Goal: Task Accomplishment & Management: Complete application form

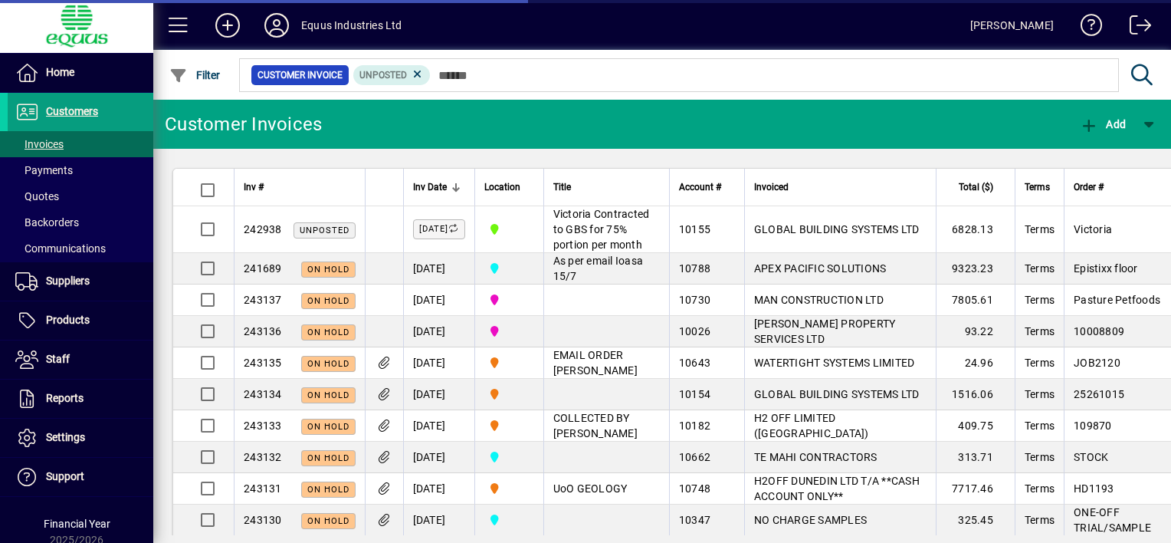
click at [61, 141] on span "Invoices" at bounding box center [39, 144] width 48 height 12
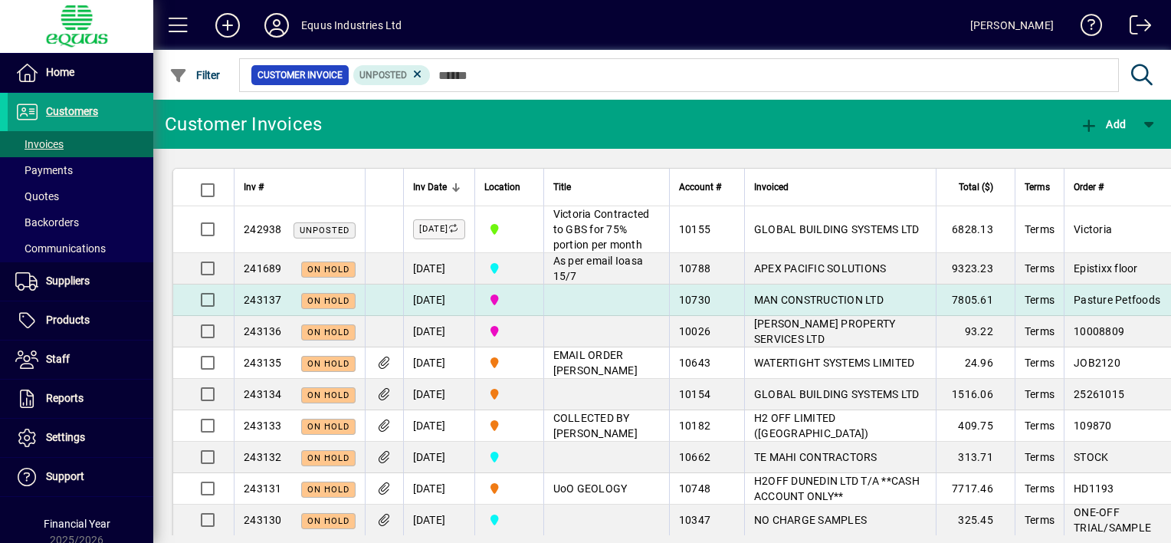
click at [604, 316] on td at bounding box center [606, 299] width 126 height 31
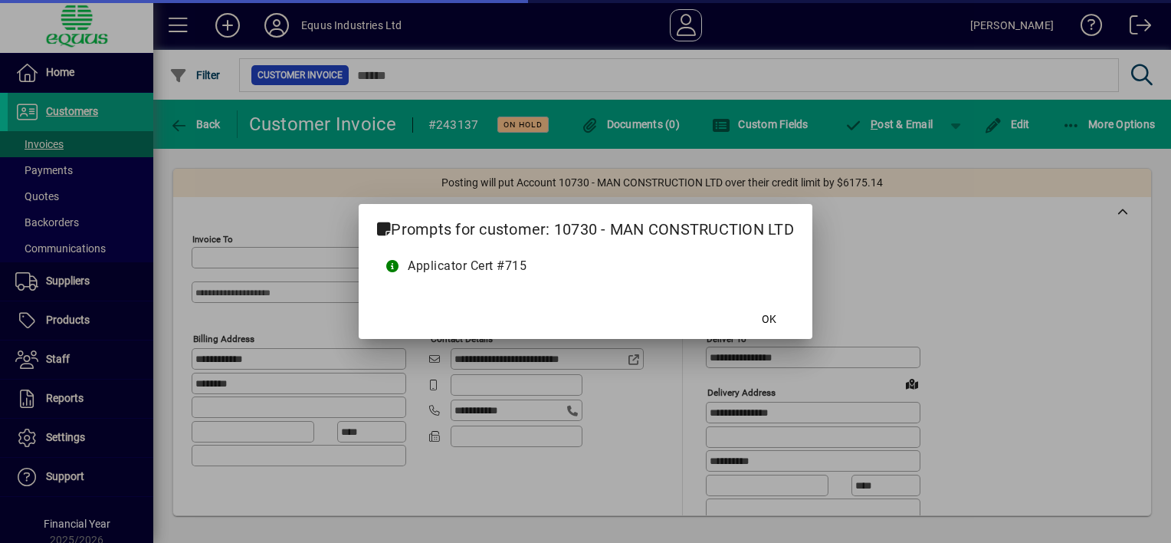
type input "**********"
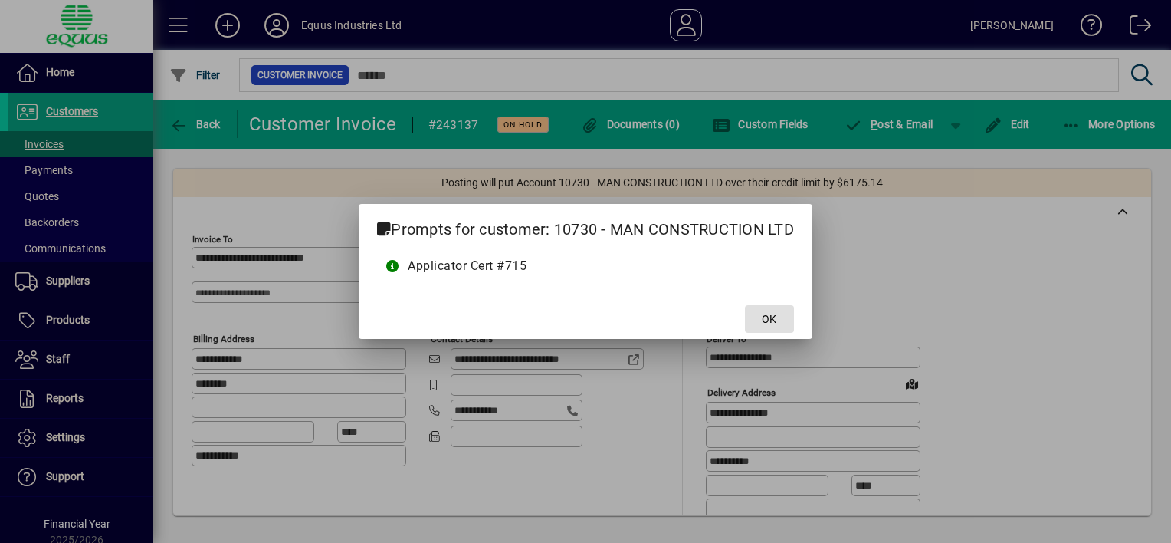
click at [768, 317] on span "OK" at bounding box center [769, 319] width 15 height 16
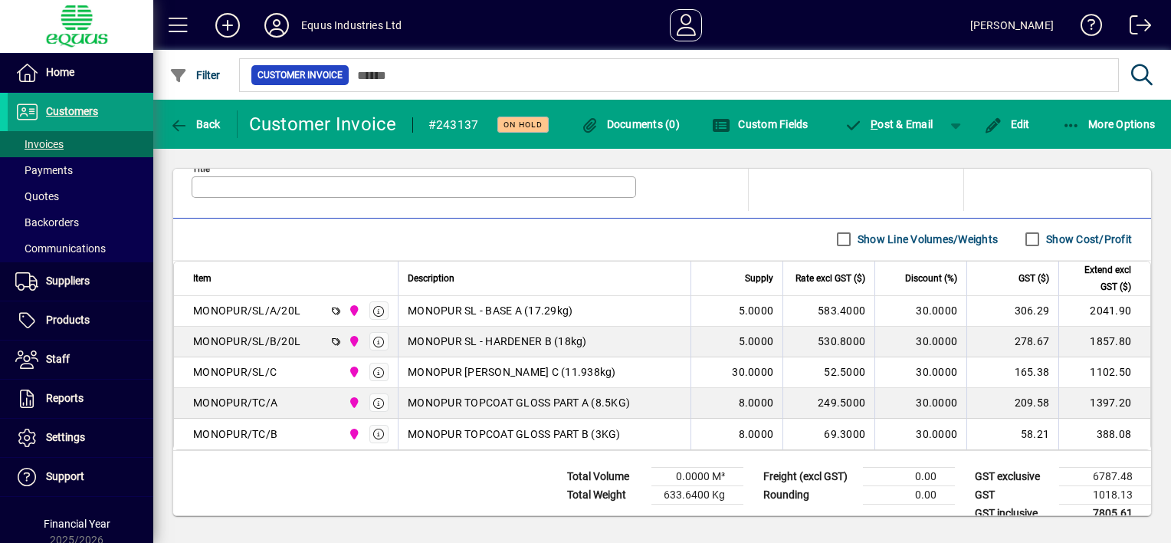
scroll to position [861, 0]
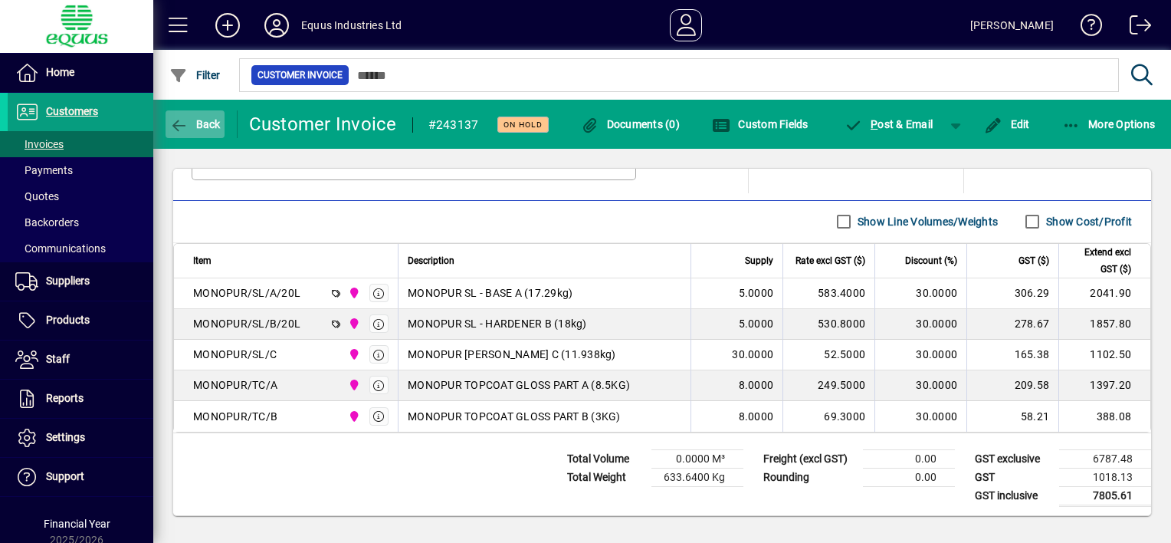
click at [179, 120] on icon "button" at bounding box center [178, 125] width 19 height 15
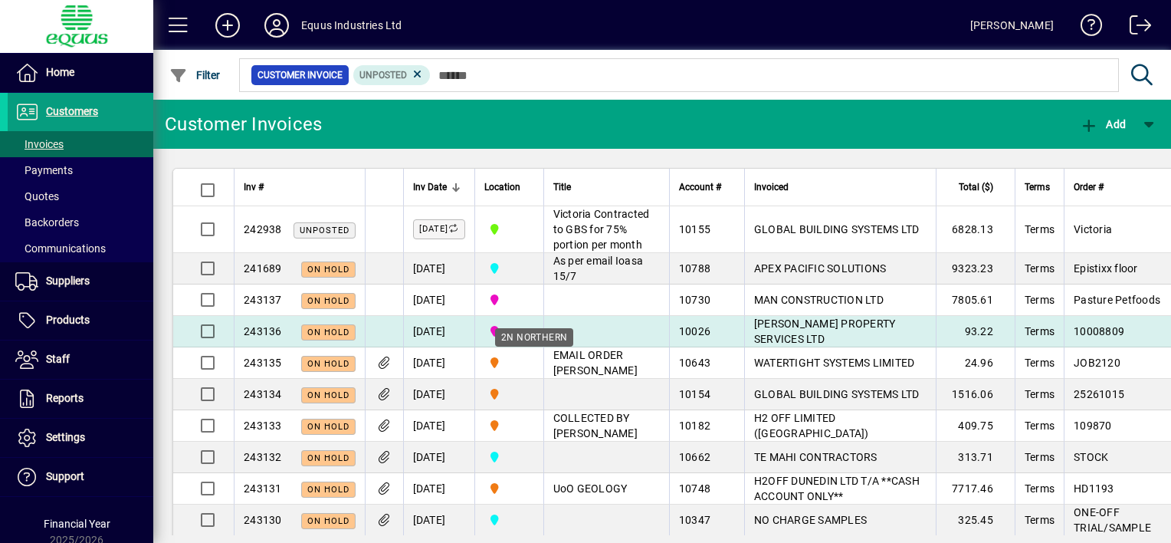
click at [534, 340] on span "2N NORTHERN" at bounding box center [509, 331] width 50 height 17
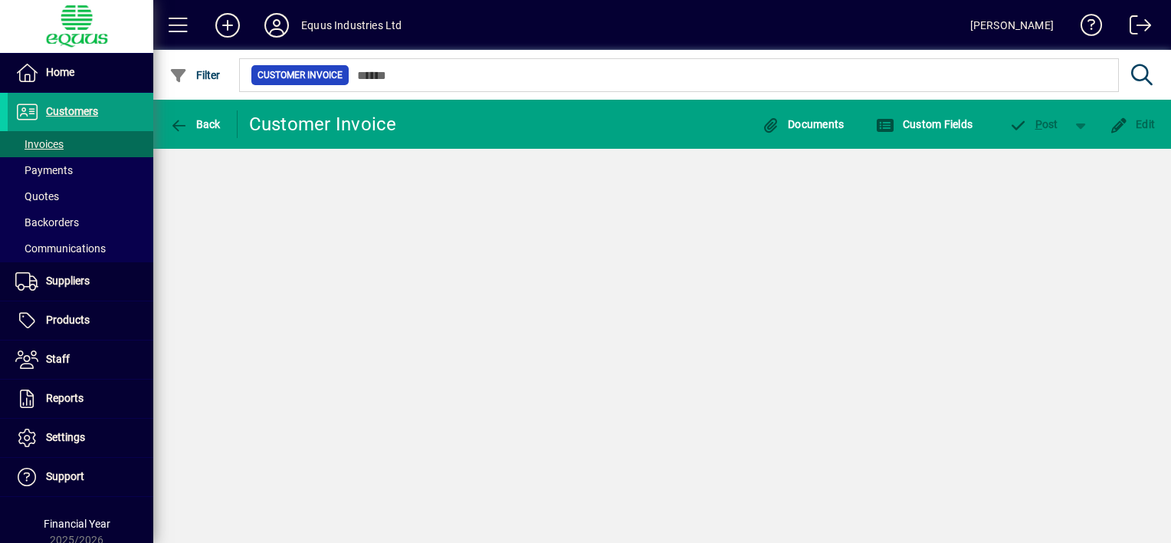
click at [543, 359] on div "Back Customer Invoice Documents Custom Fields P ost Edit" at bounding box center [662, 321] width 1018 height 443
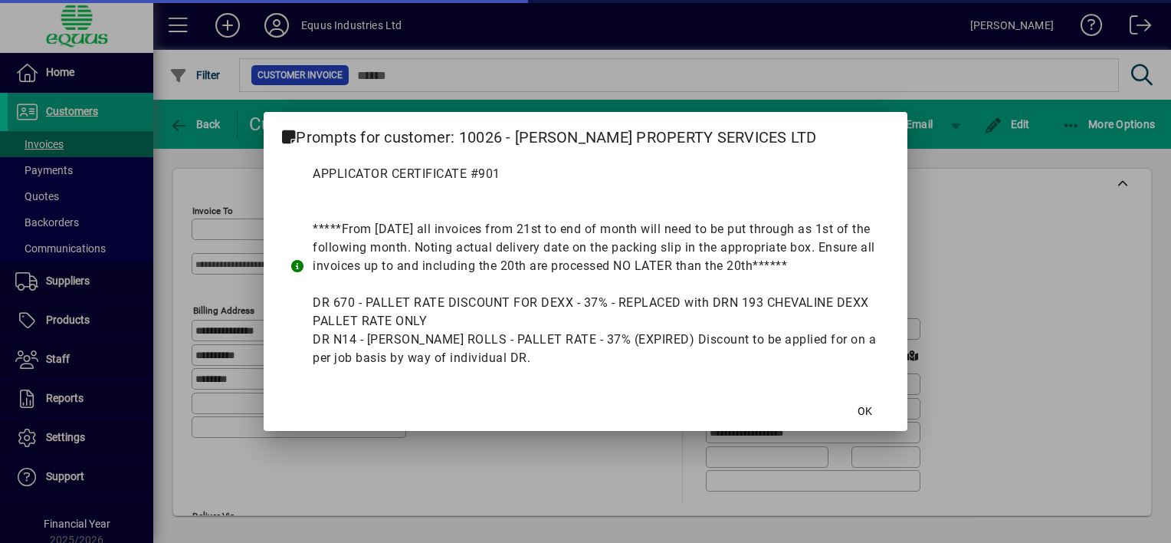
type input "**********"
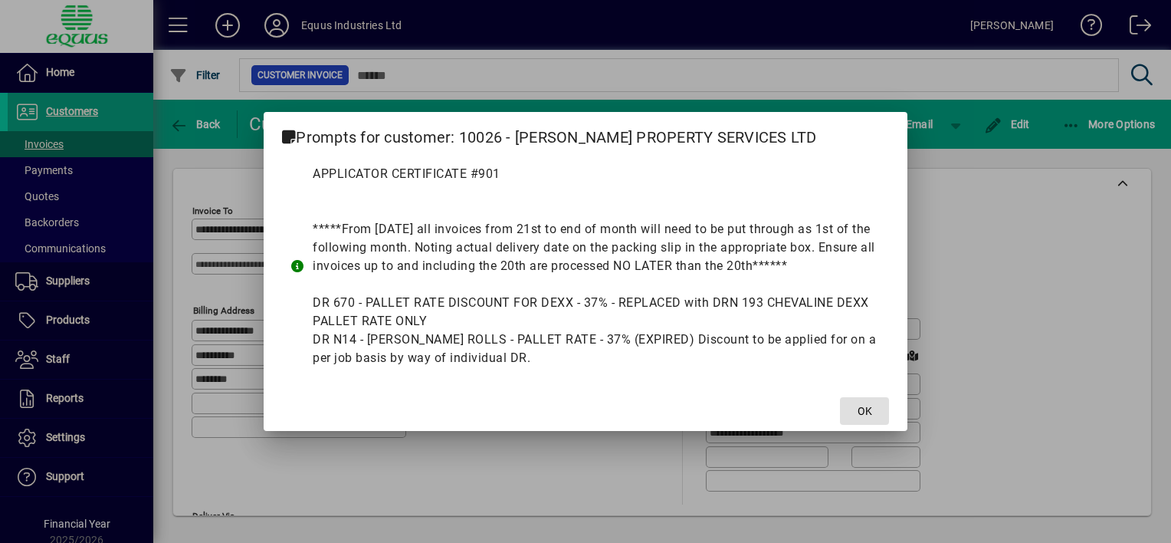
click at [865, 408] on span "OK" at bounding box center [865, 411] width 15 height 16
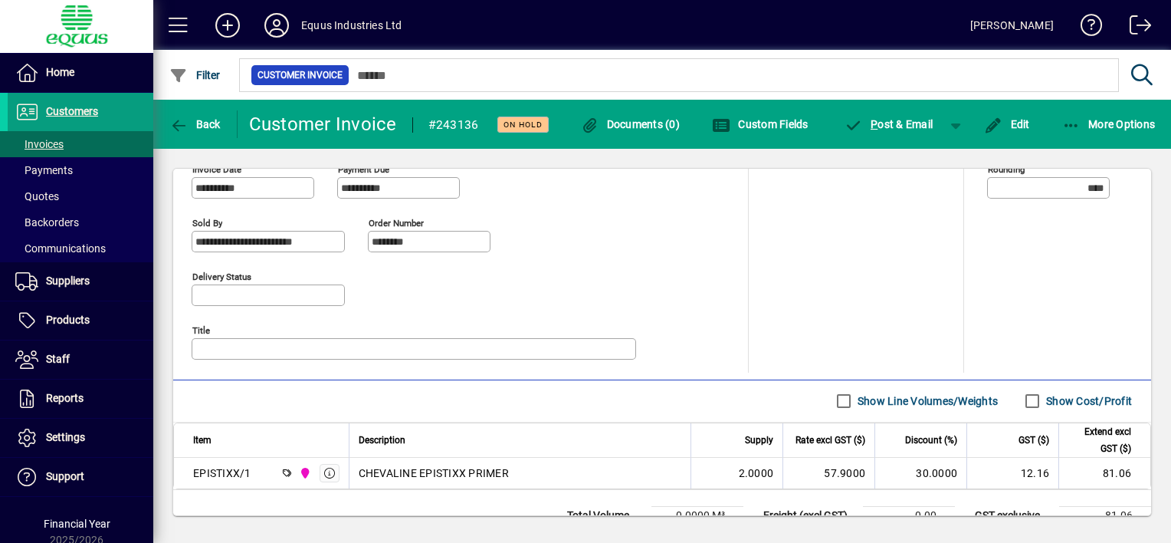
scroll to position [690, 0]
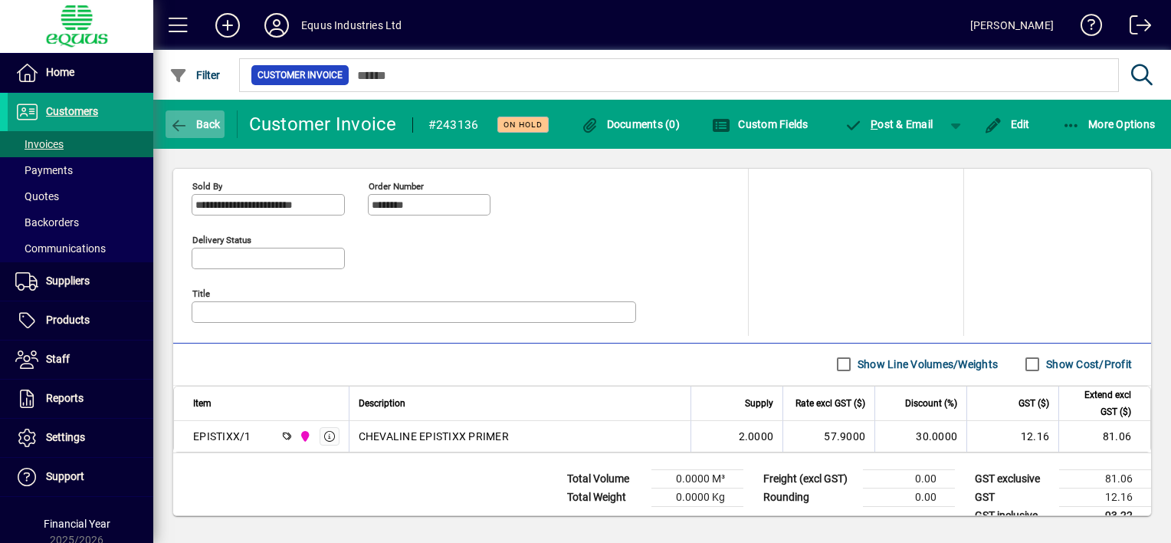
click at [183, 120] on icon "button" at bounding box center [178, 125] width 19 height 15
